Goal: Task Accomplishment & Management: Manage account settings

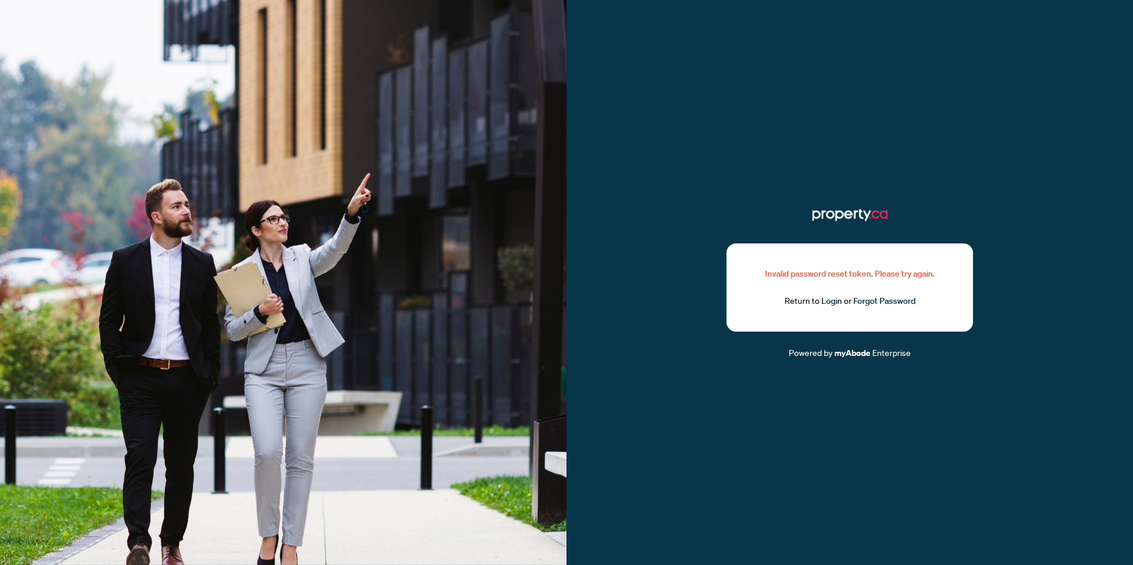
click at [1073, 321] on div "Invalid password reset token. Please try again. Return to Login or Forgot Passw…" at bounding box center [849, 283] width 566 height 154
